Goal: Task Accomplishment & Management: Complete application form

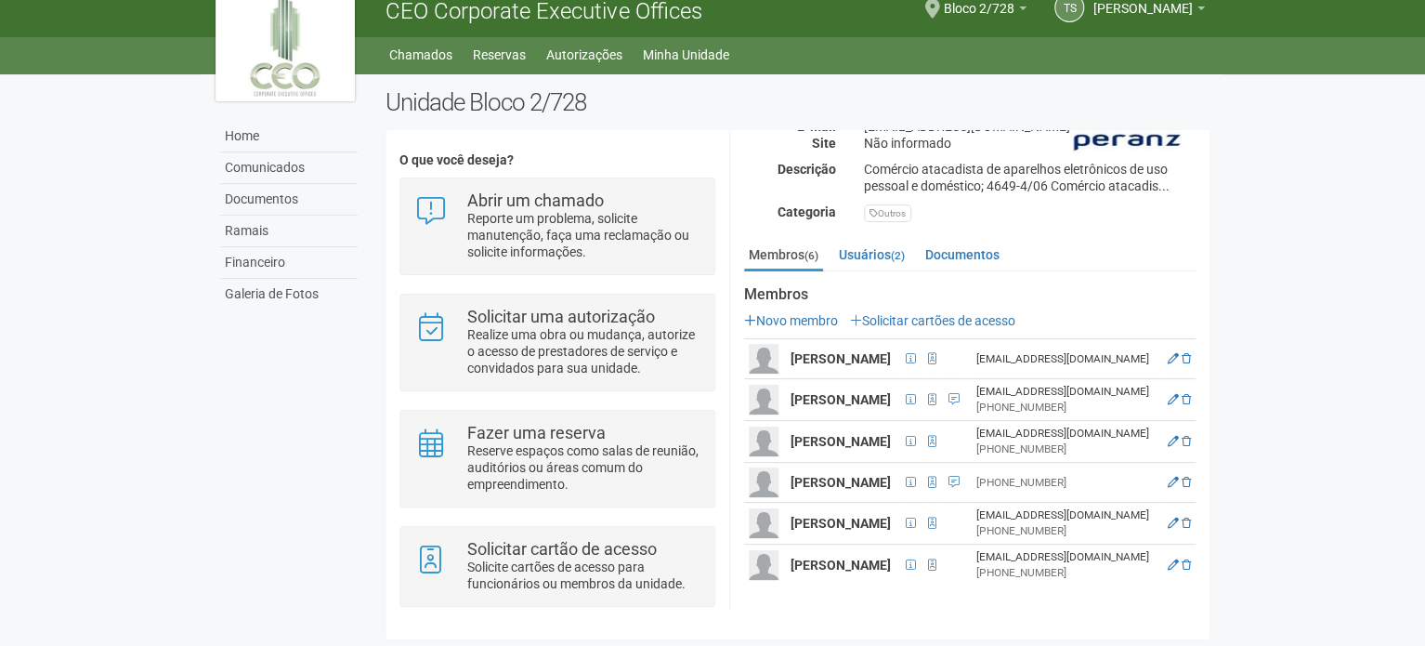
scroll to position [312, 0]
click at [780, 313] on link "Novo membro" at bounding box center [791, 320] width 94 height 15
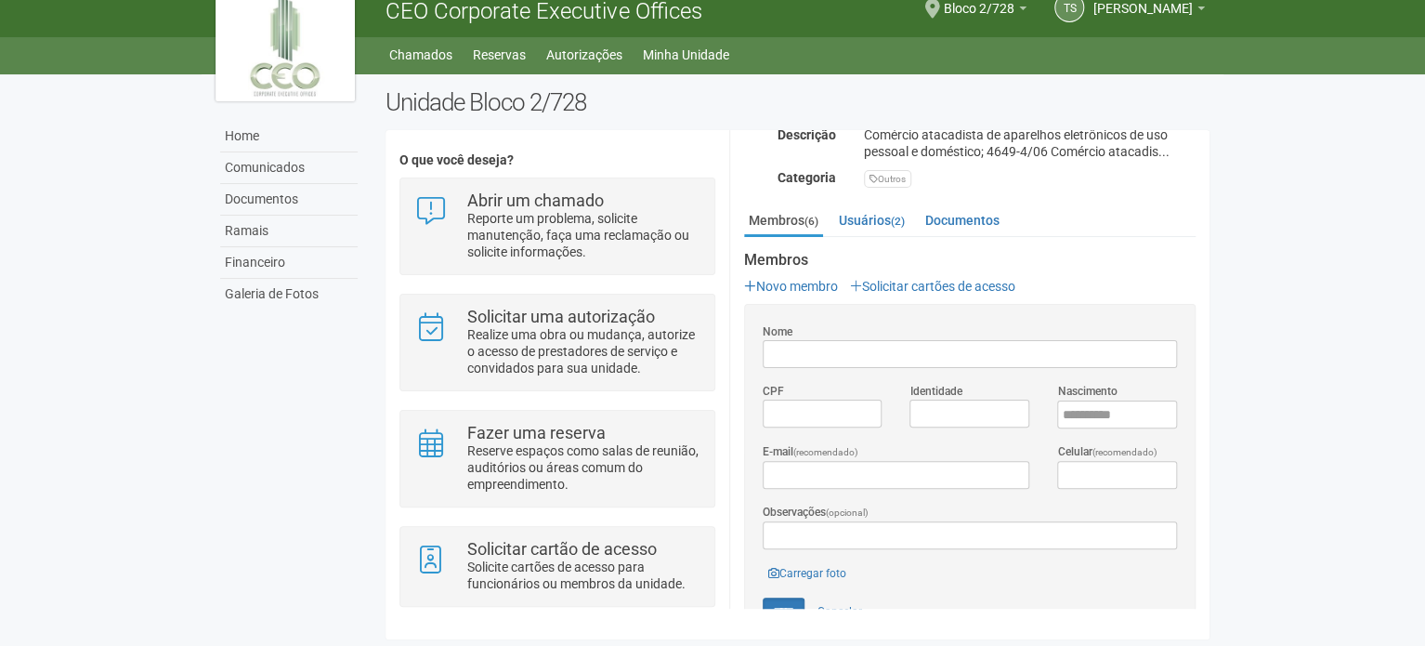
scroll to position [498, 0]
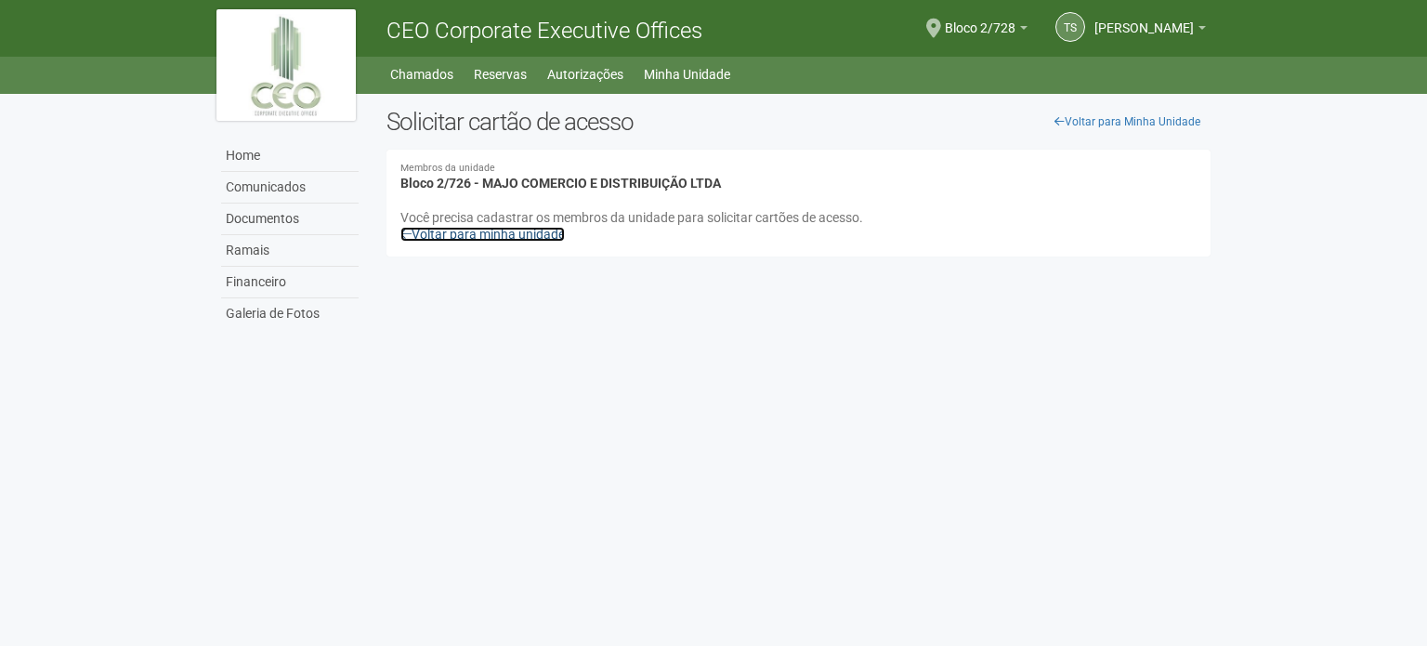
click at [520, 236] on link "Voltar para minha unidade" at bounding box center [482, 234] width 164 height 15
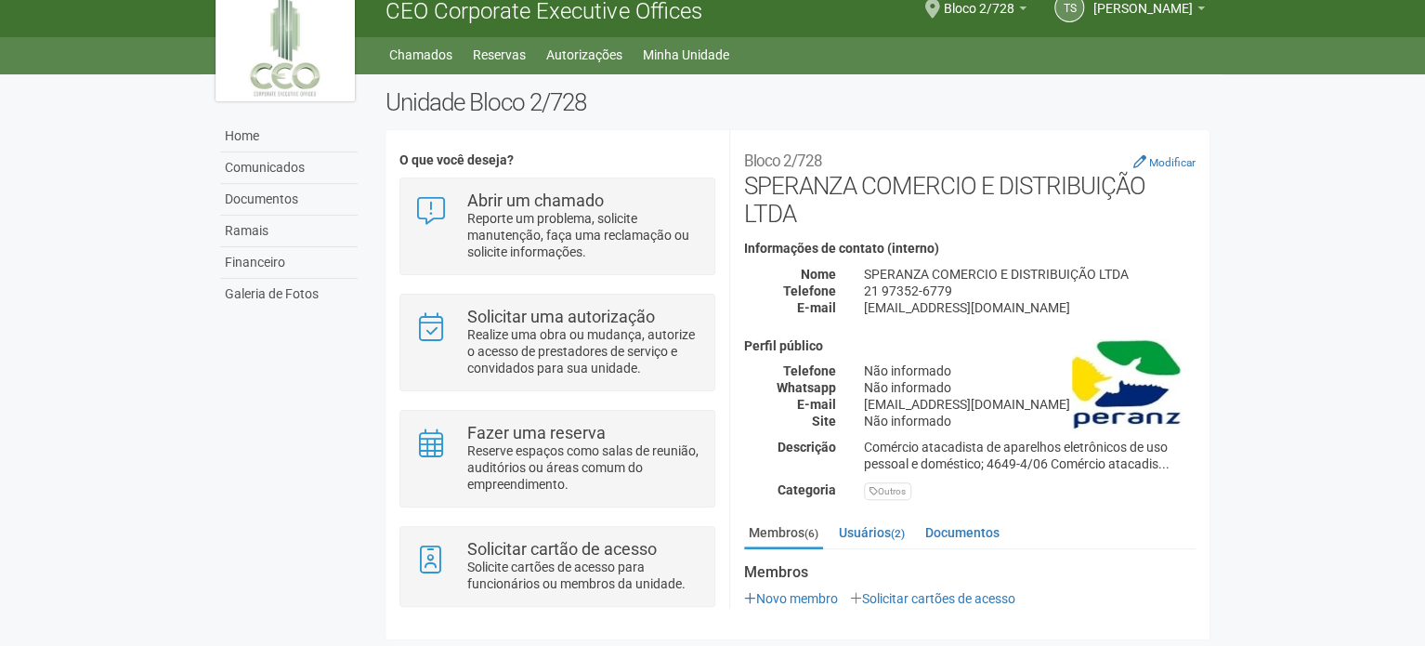
scroll to position [312, 0]
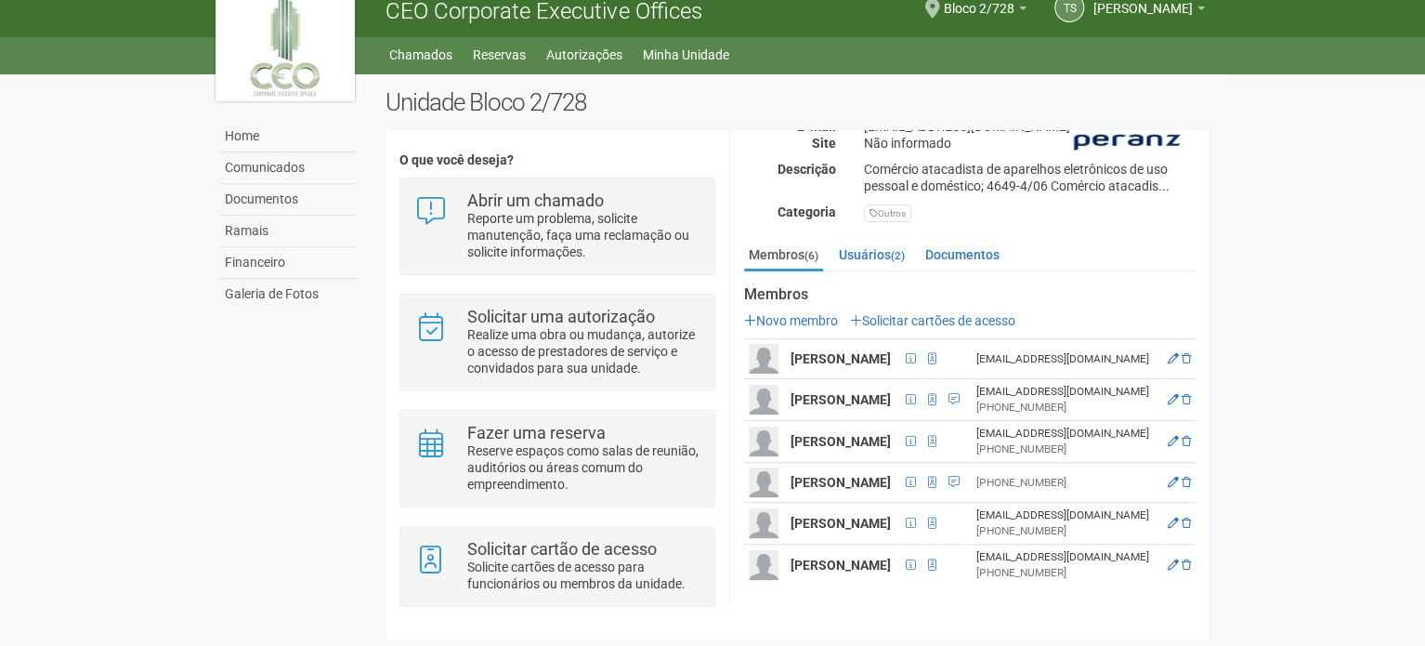
click at [770, 286] on div "Membros Novo membro Solicitar cartões de acesso [PERSON_NAME] [PERSON_NAME][EMA…" at bounding box center [970, 435] width 452 height 299
click at [770, 313] on link "Novo membro" at bounding box center [791, 320] width 94 height 15
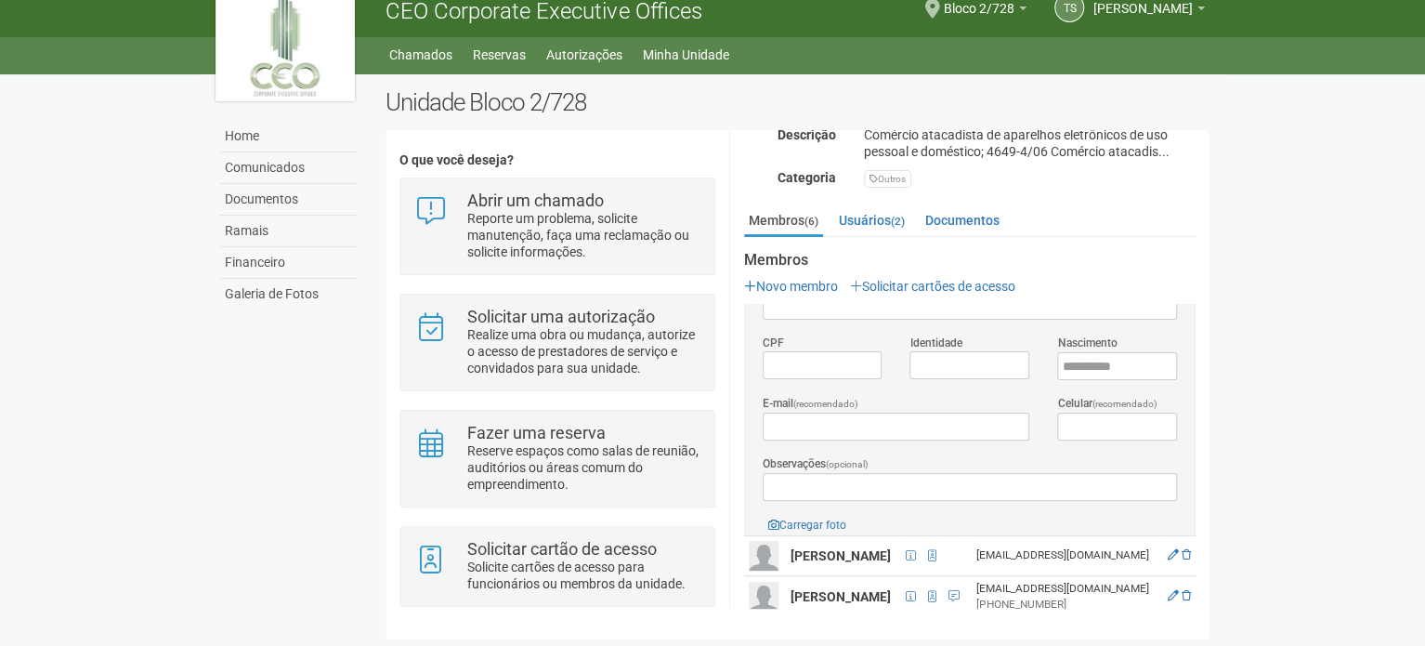
scroll to position [0, 0]
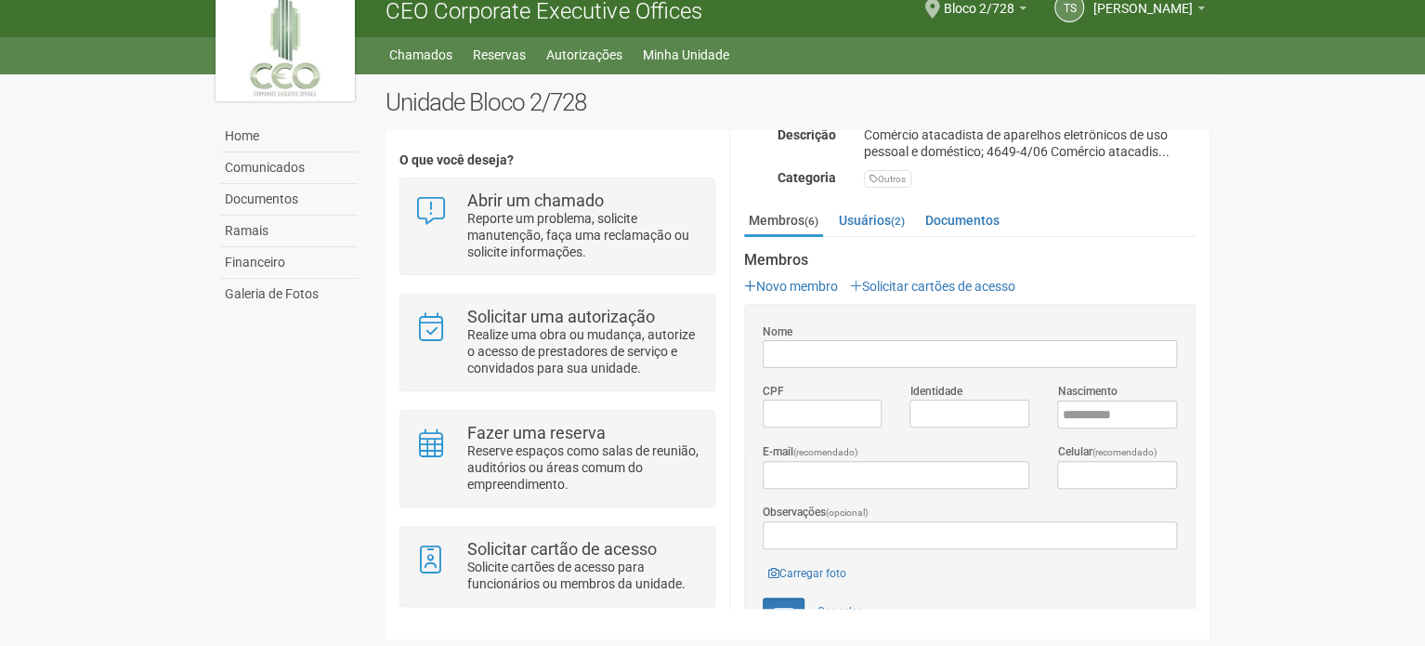
click at [831, 356] on input "Nome" at bounding box center [970, 354] width 414 height 28
click at [817, 352] on input "Nome" at bounding box center [970, 354] width 414 height 28
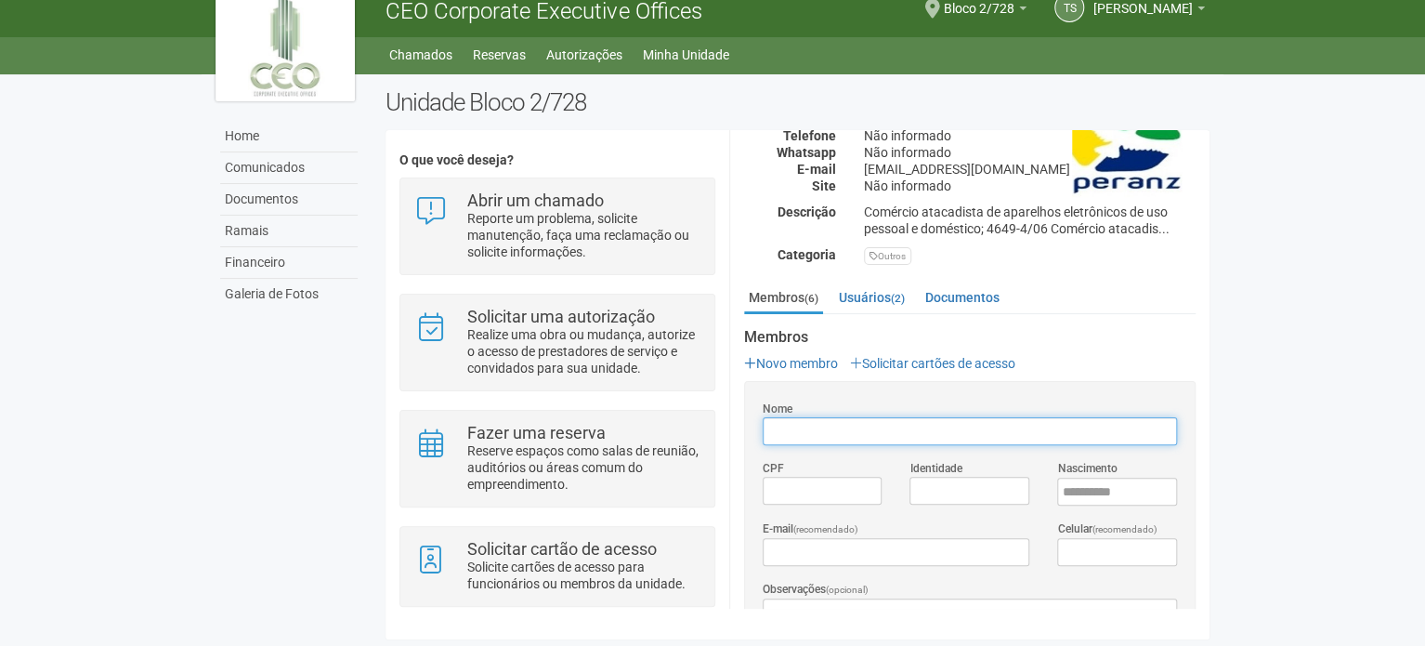
scroll to position [33, 0]
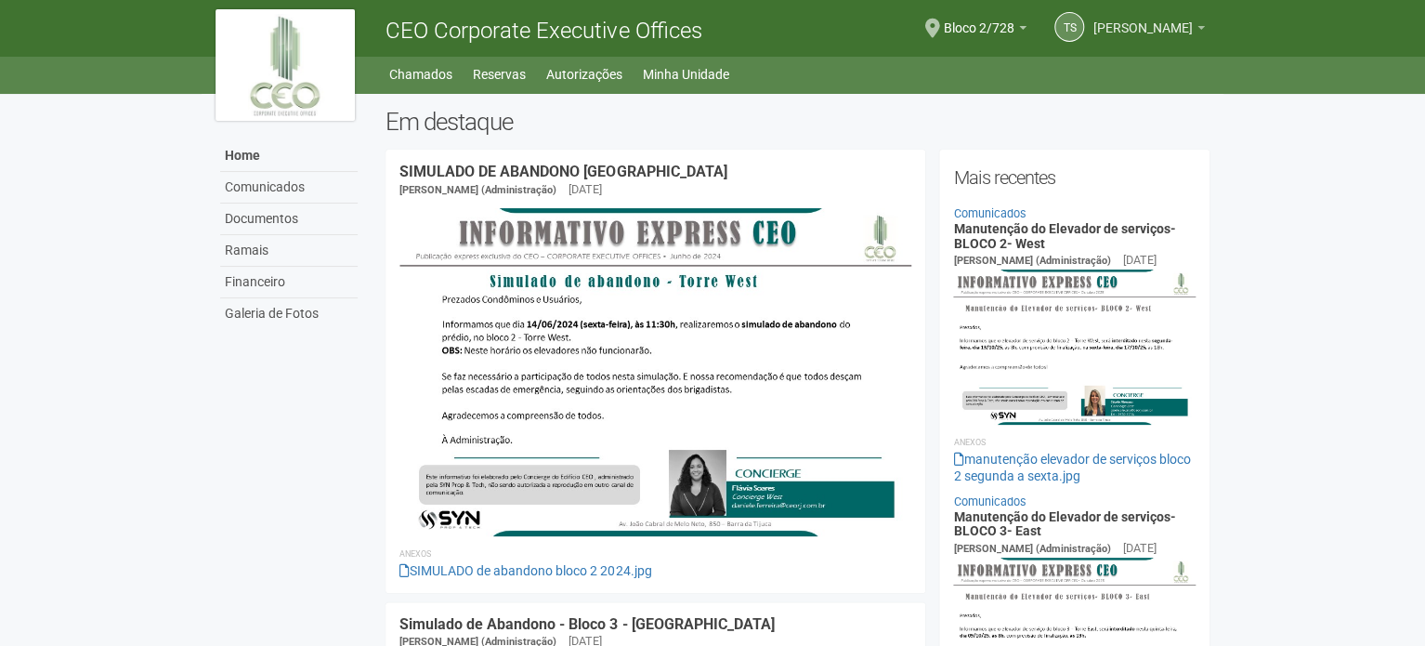
click at [1172, 27] on span "[PERSON_NAME]" at bounding box center [1143, 19] width 99 height 33
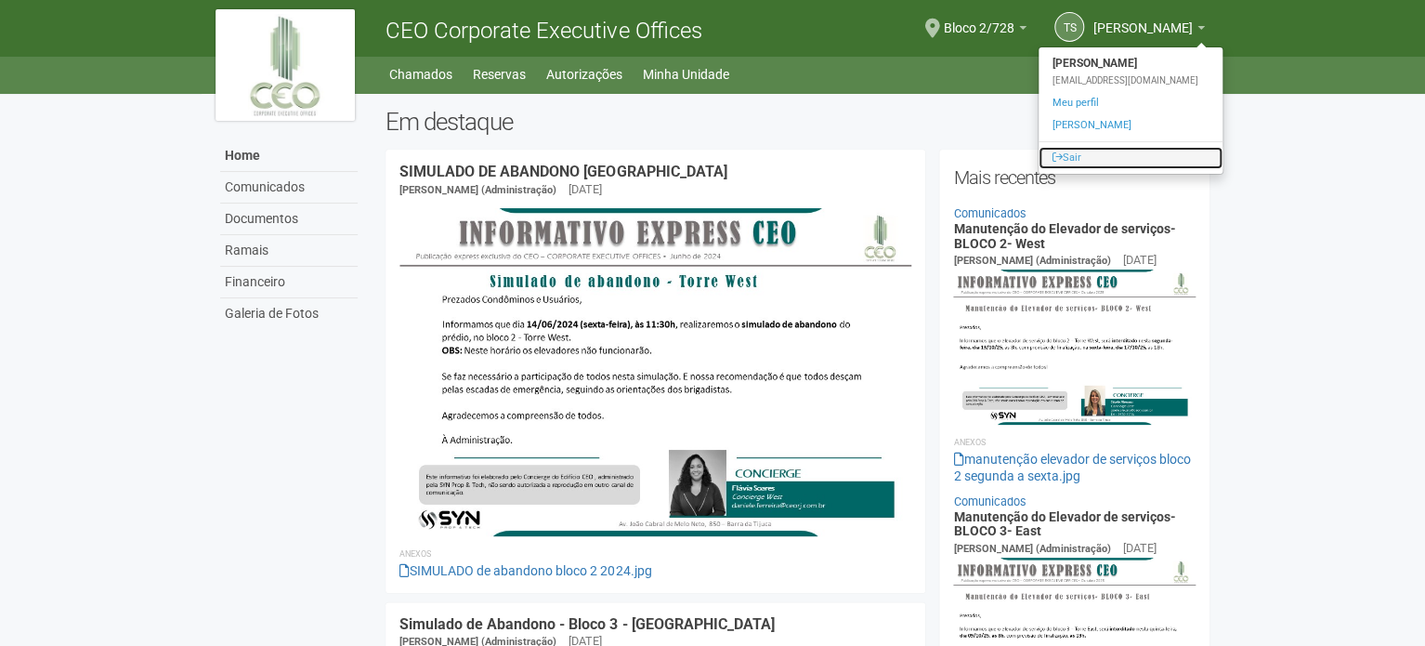
click at [1067, 155] on link "Sair" at bounding box center [1131, 158] width 184 height 22
